Goal: Check status

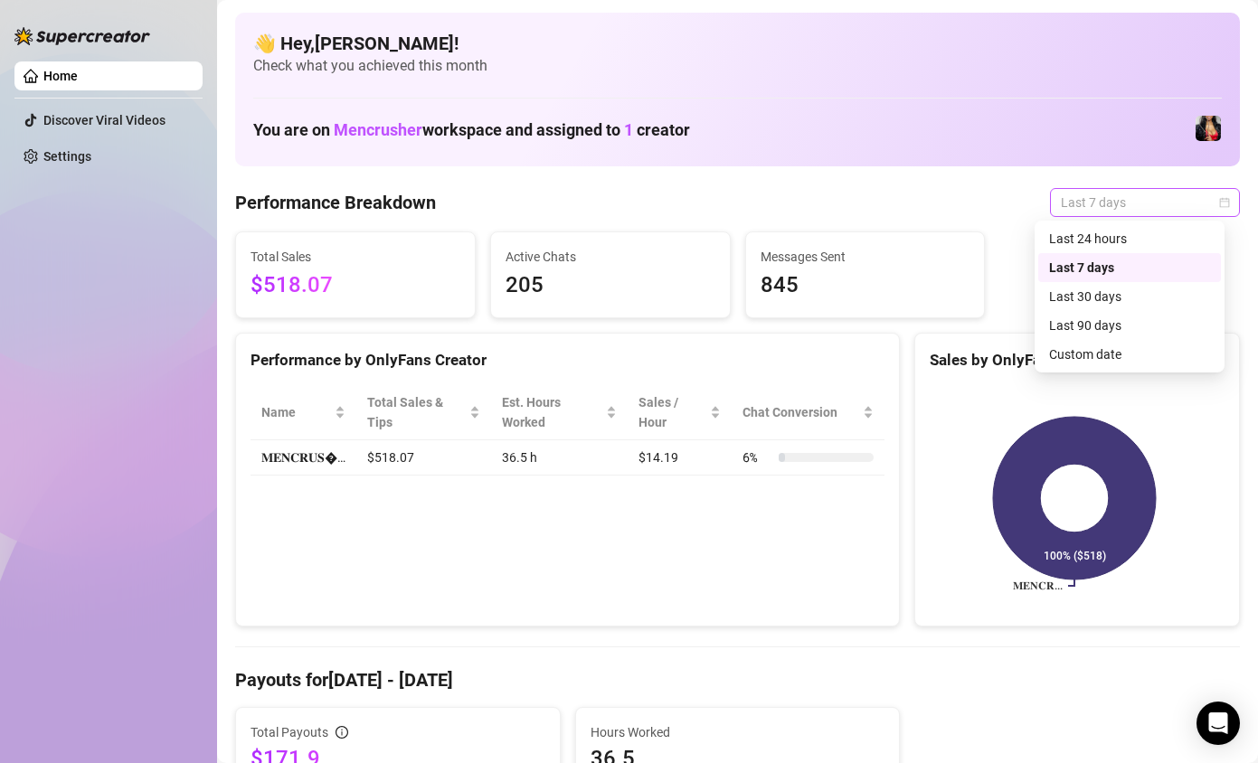
click at [1079, 207] on span "Last 7 days" at bounding box center [1144, 202] width 168 height 27
click at [1065, 346] on div "Custom date" at bounding box center [1129, 354] width 161 height 20
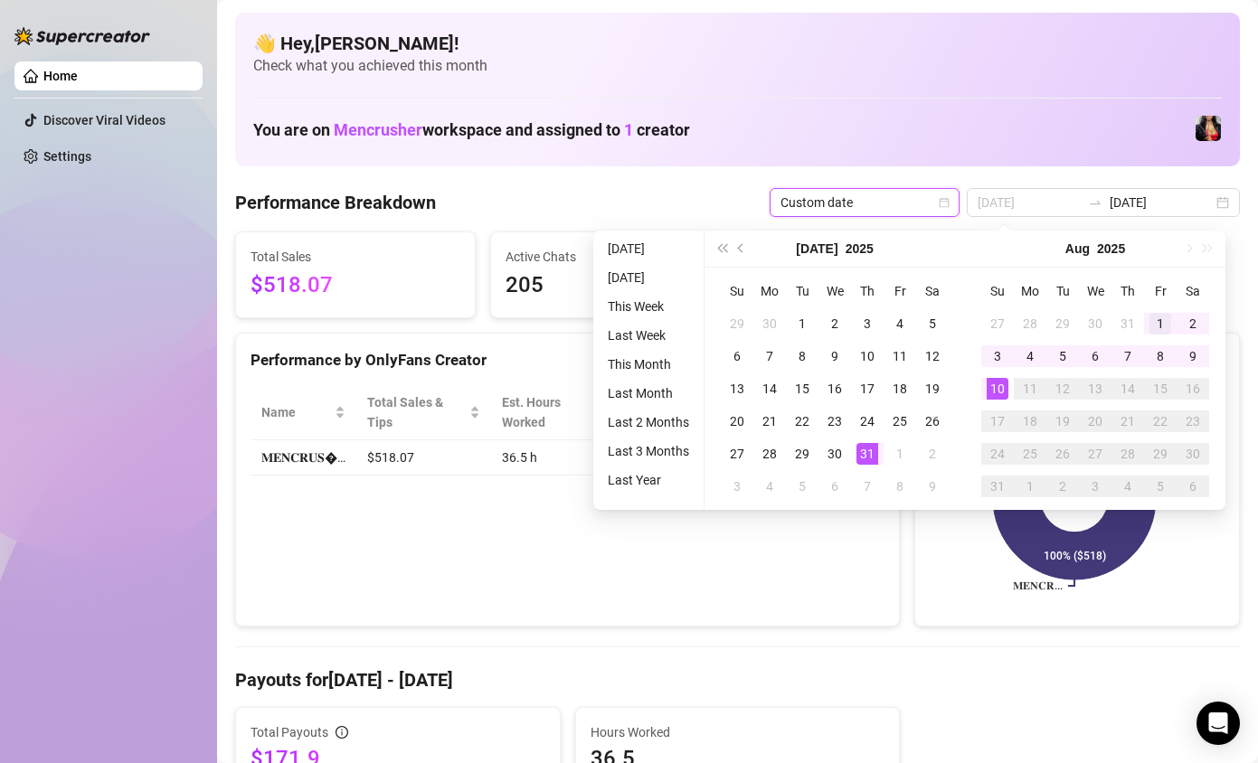
type input "[DATE]"
click at [1157, 326] on div "1" at bounding box center [1160, 324] width 22 height 22
type input "[DATE]"
click at [994, 388] on div "10" at bounding box center [997, 389] width 22 height 22
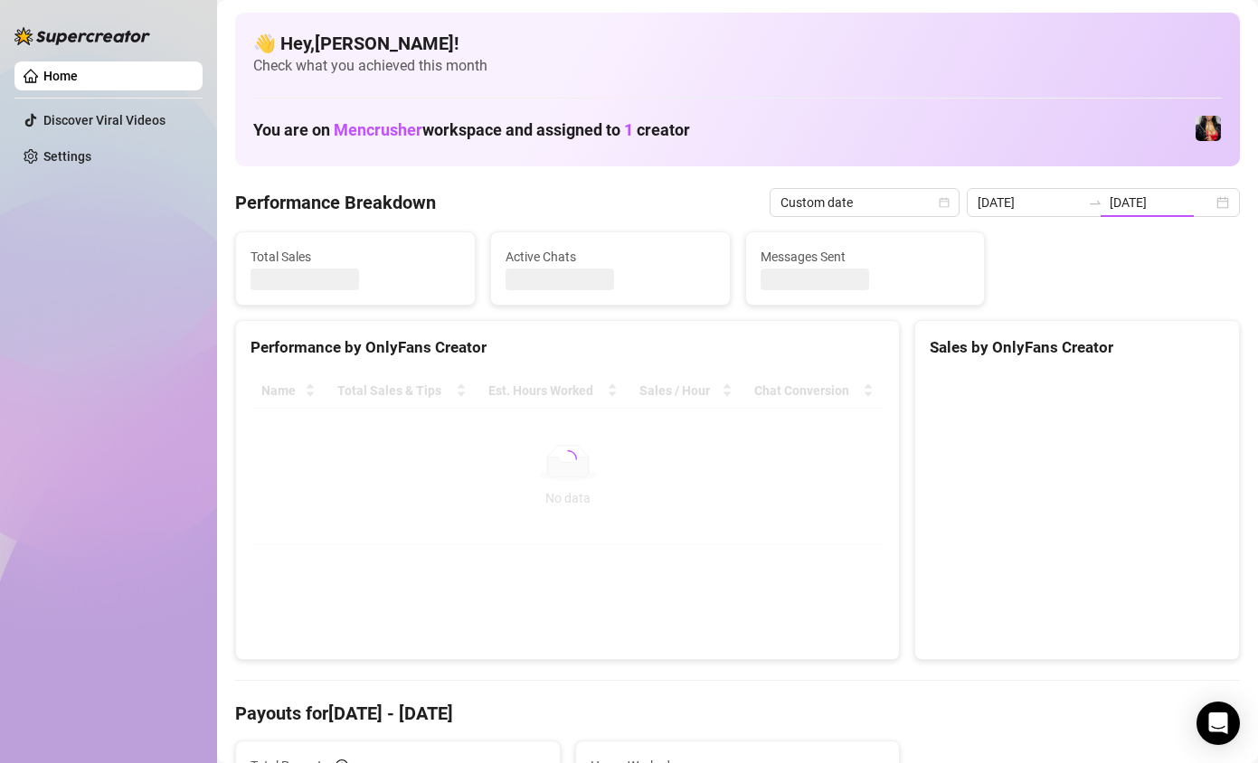
type input "[DATE]"
